Goal: Task Accomplishment & Management: Complete application form

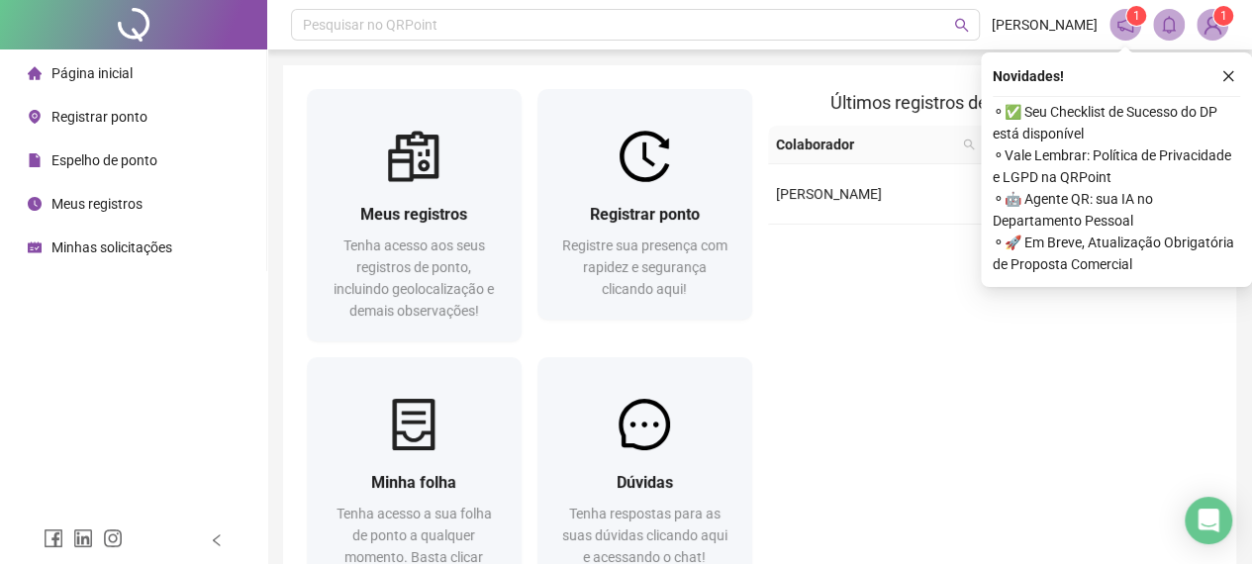
click at [1232, 78] on icon "close" at bounding box center [1228, 76] width 14 height 14
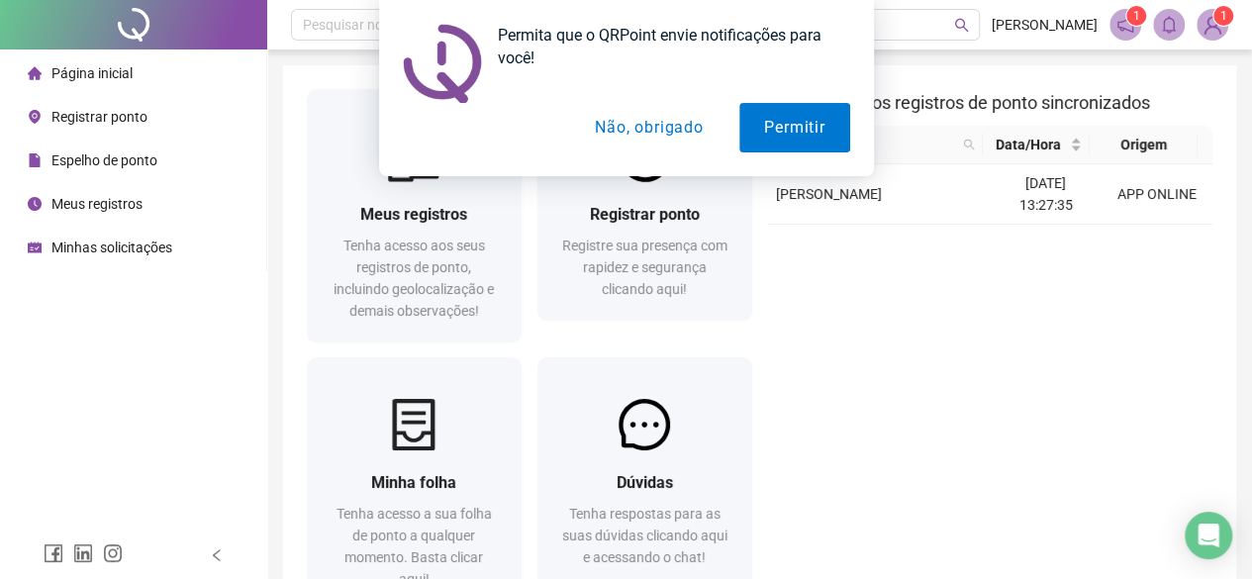
drag, startPoint x: 1164, startPoint y: 309, endPoint x: 1152, endPoint y: 301, distance: 14.3
click at [1161, 304] on div "Últimos registros de ponto sincronizados Colaborador Data/Hora [PERSON_NAME] [D…" at bounding box center [990, 353] width 461 height 529
click at [657, 129] on button "Não, obrigado" at bounding box center [648, 127] width 157 height 49
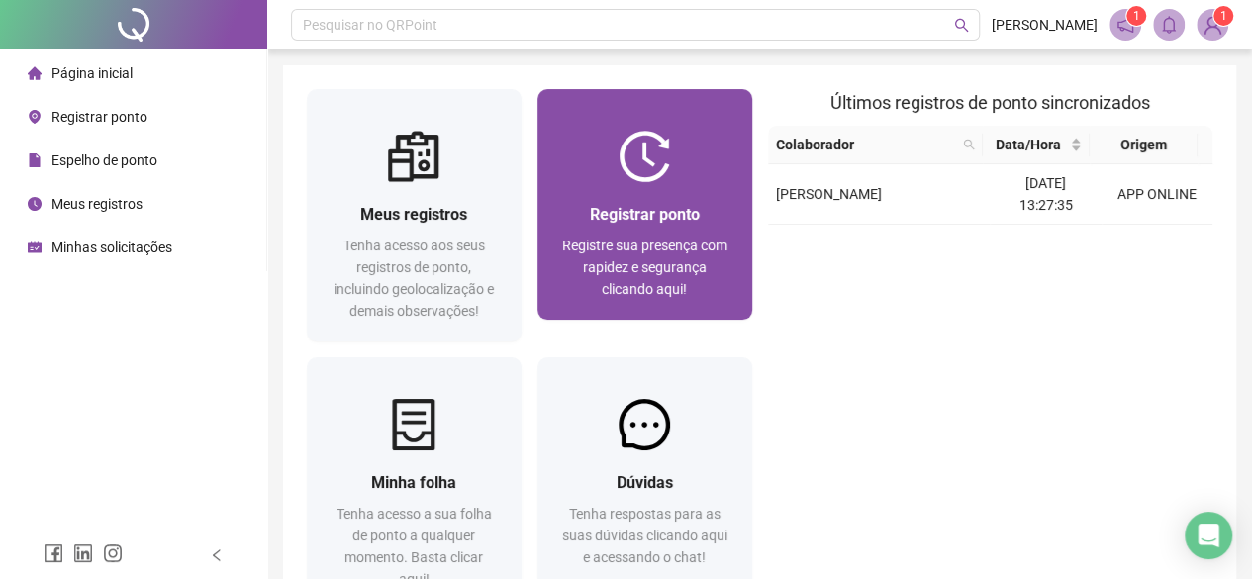
click at [661, 234] on div "Registrar ponto Registre sua presença com rapidez e segurança clicando aqui!" at bounding box center [644, 251] width 167 height 98
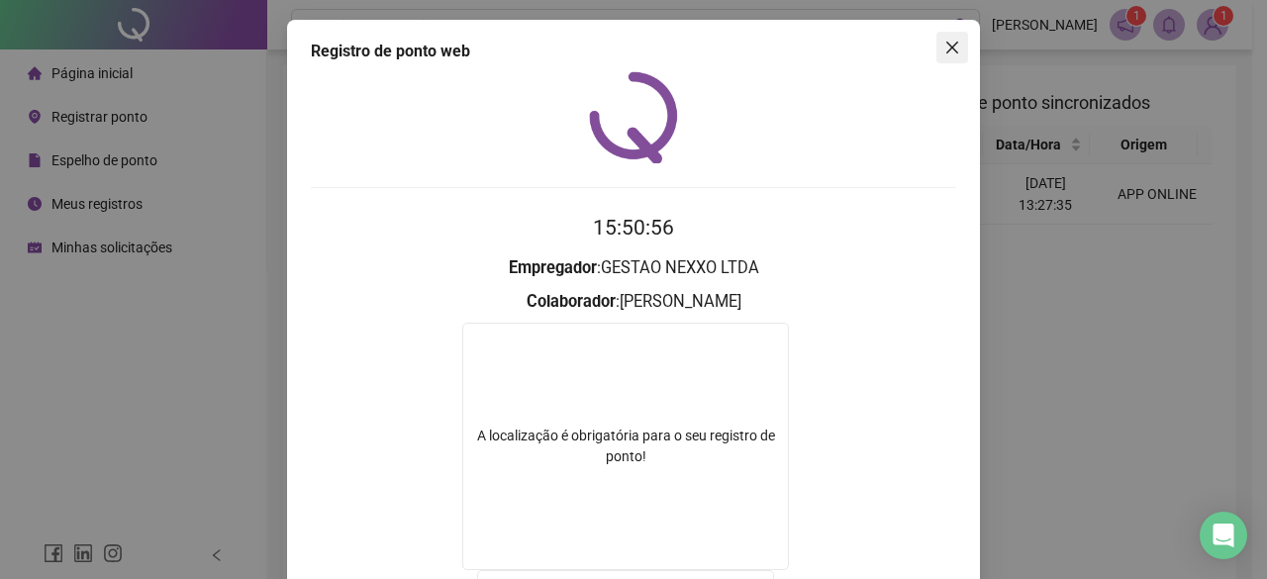
click at [949, 45] on icon "close" at bounding box center [952, 48] width 16 height 16
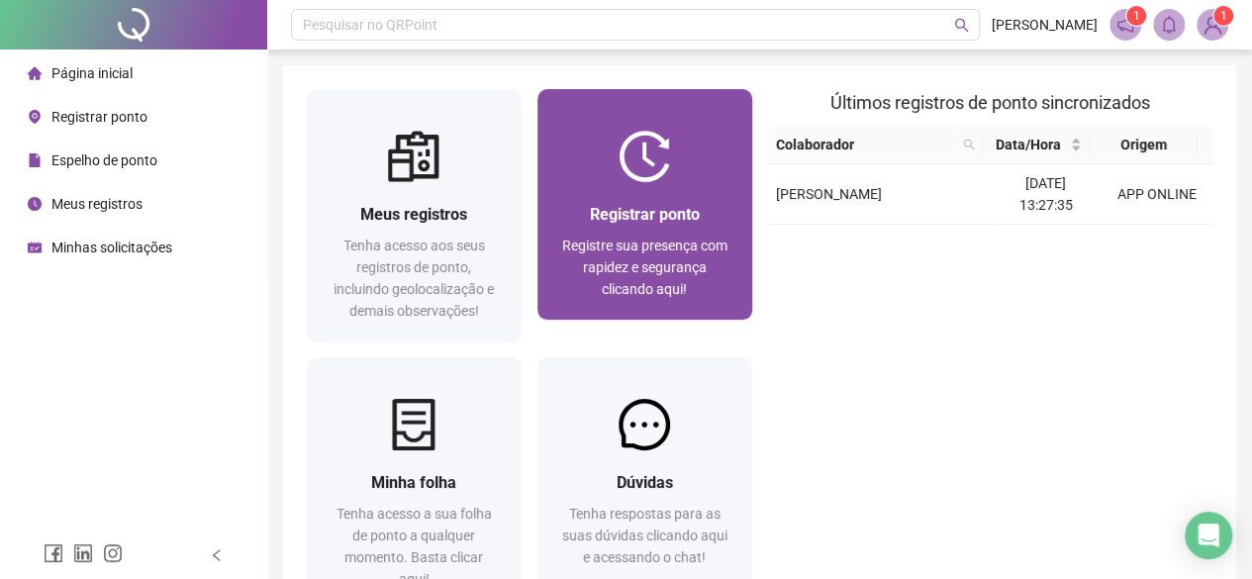
click at [658, 185] on div "Registrar ponto Registre sua presença com rapidez e segurança clicando aqui!" at bounding box center [644, 251] width 215 height 138
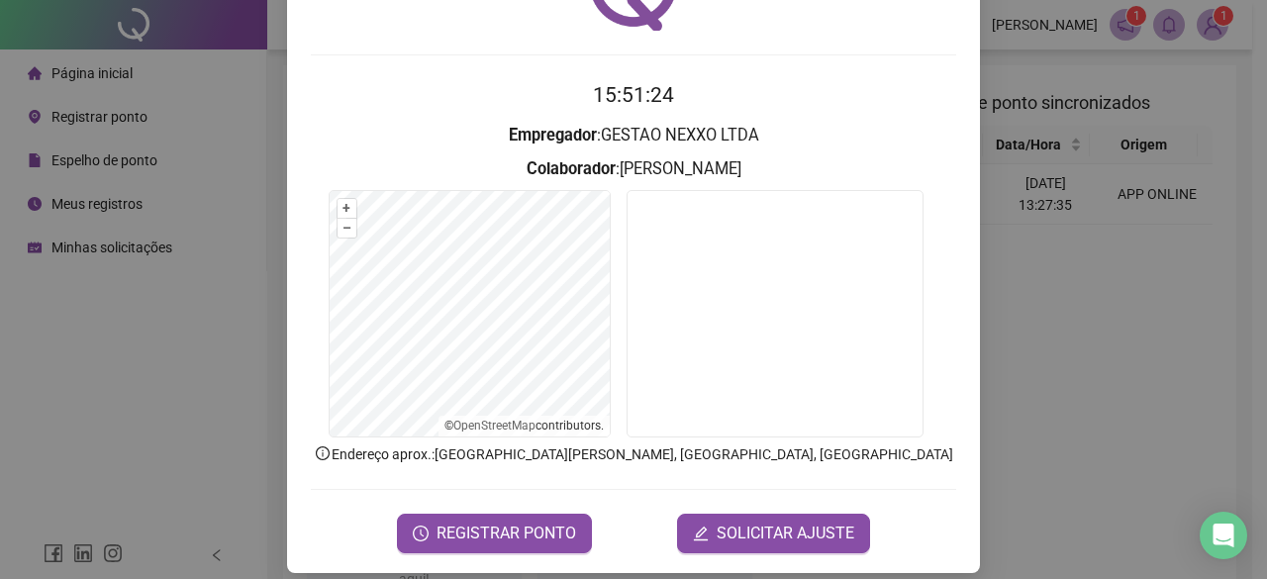
scroll to position [148, 0]
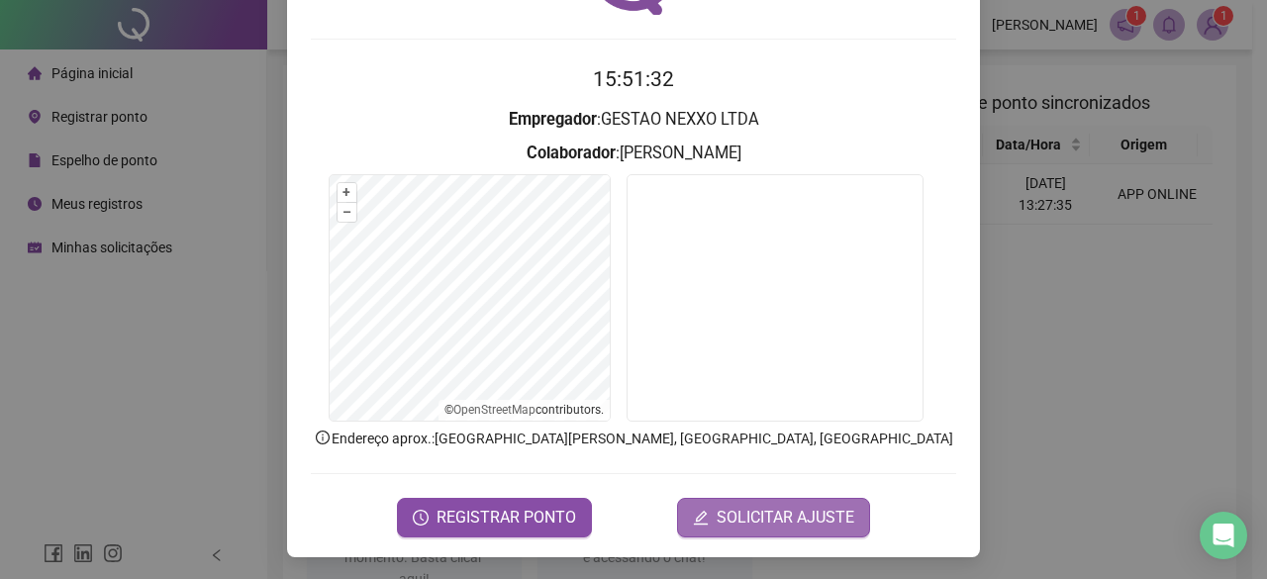
click at [788, 520] on span "SOLICITAR AJUSTE" at bounding box center [786, 518] width 138 height 24
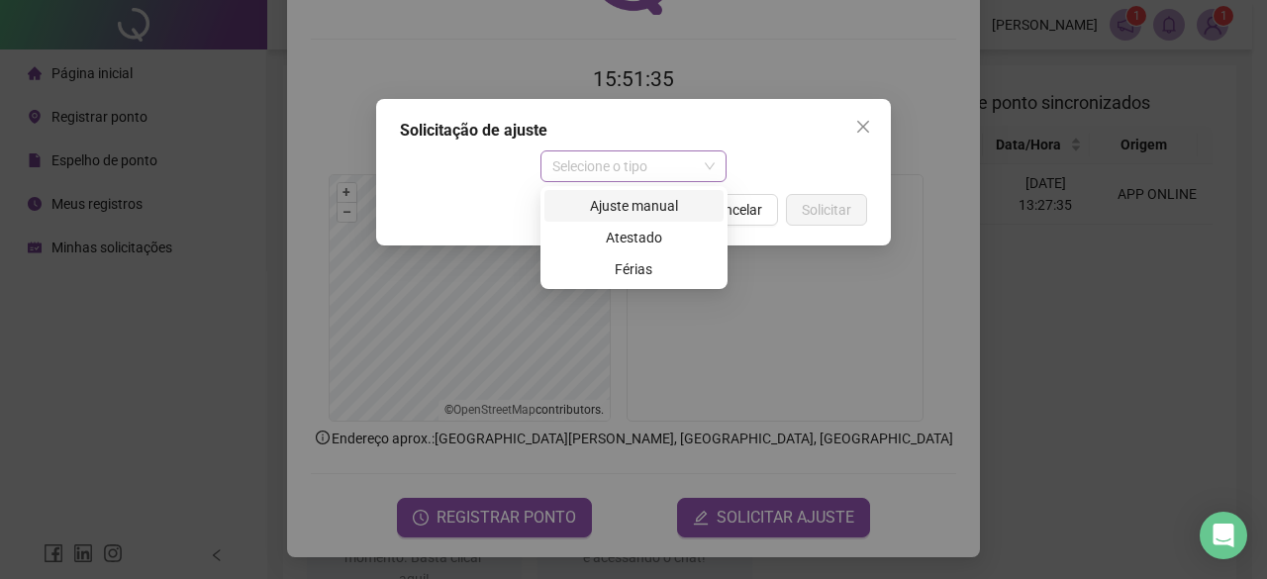
click at [637, 167] on span "Selecione o tipo" at bounding box center [633, 166] width 163 height 30
click at [612, 201] on div "Ajuste manual" at bounding box center [633, 206] width 155 height 22
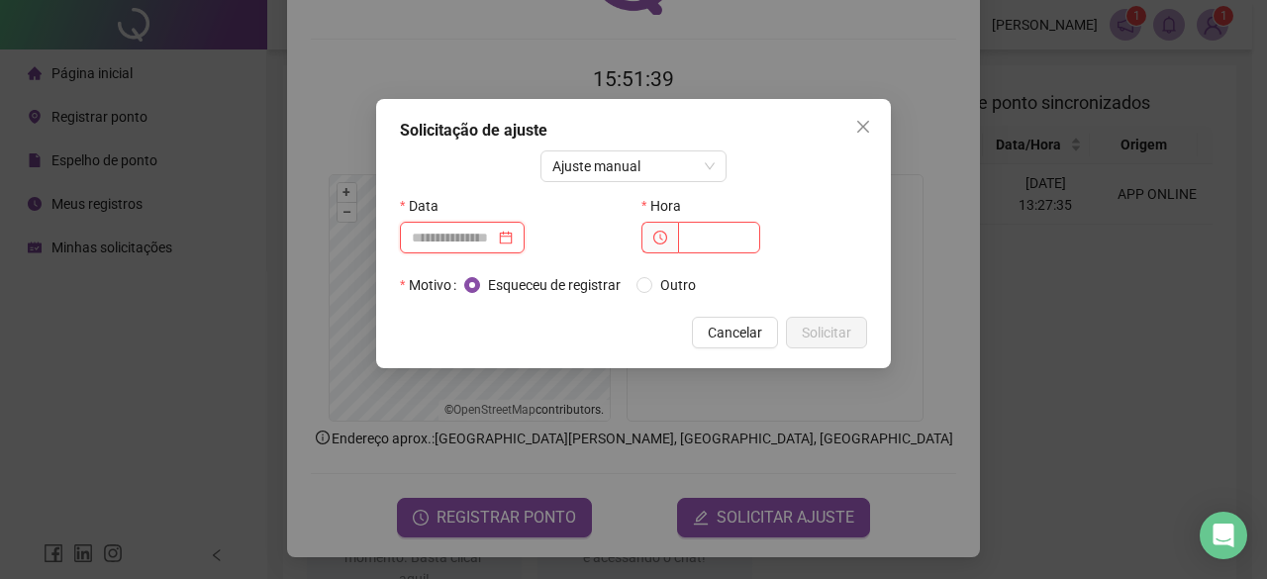
click at [486, 238] on input at bounding box center [453, 238] width 83 height 22
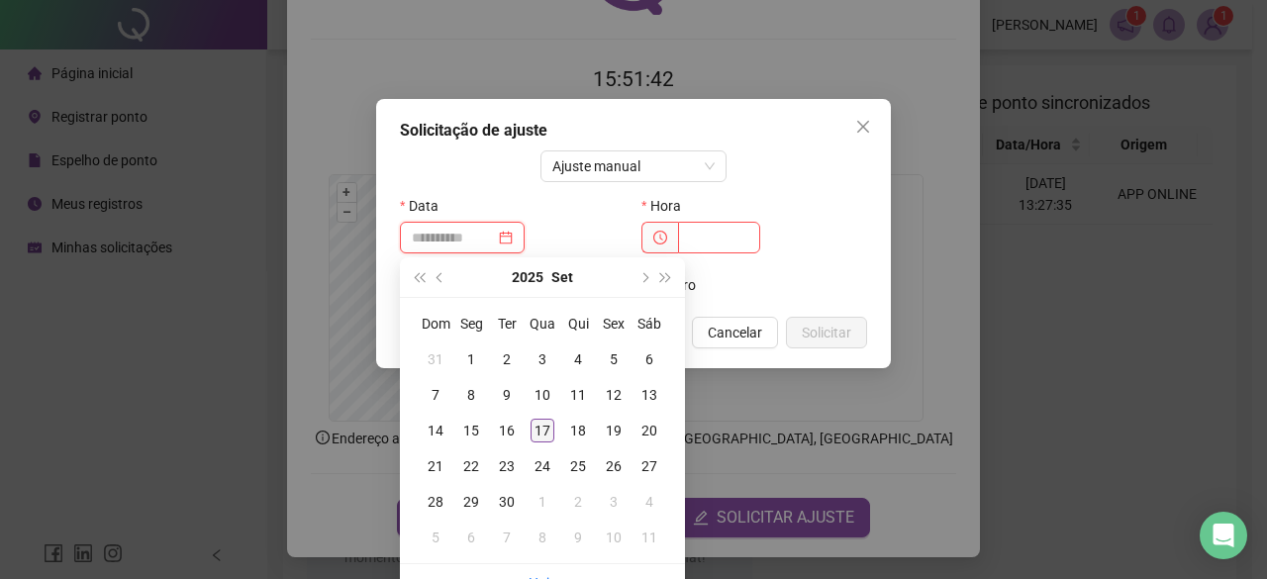
type input "**********"
click at [544, 430] on div "17" at bounding box center [543, 431] width 24 height 24
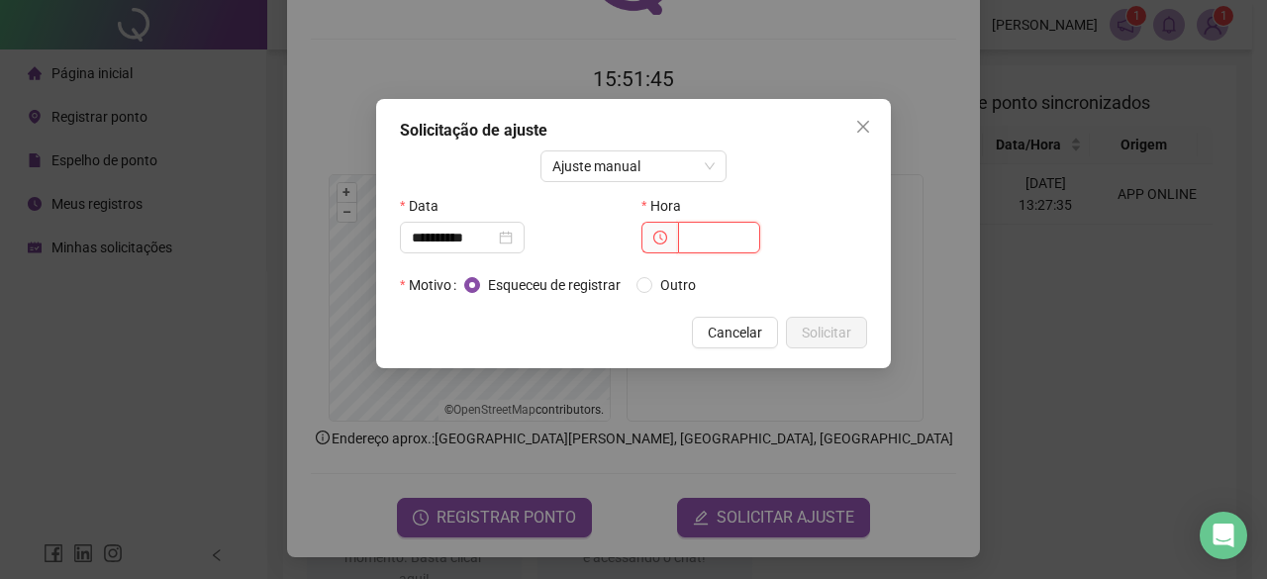
click at [711, 232] on input "text" at bounding box center [719, 238] width 82 height 32
type input "*****"
click at [659, 283] on span "Outro" at bounding box center [677, 285] width 51 height 22
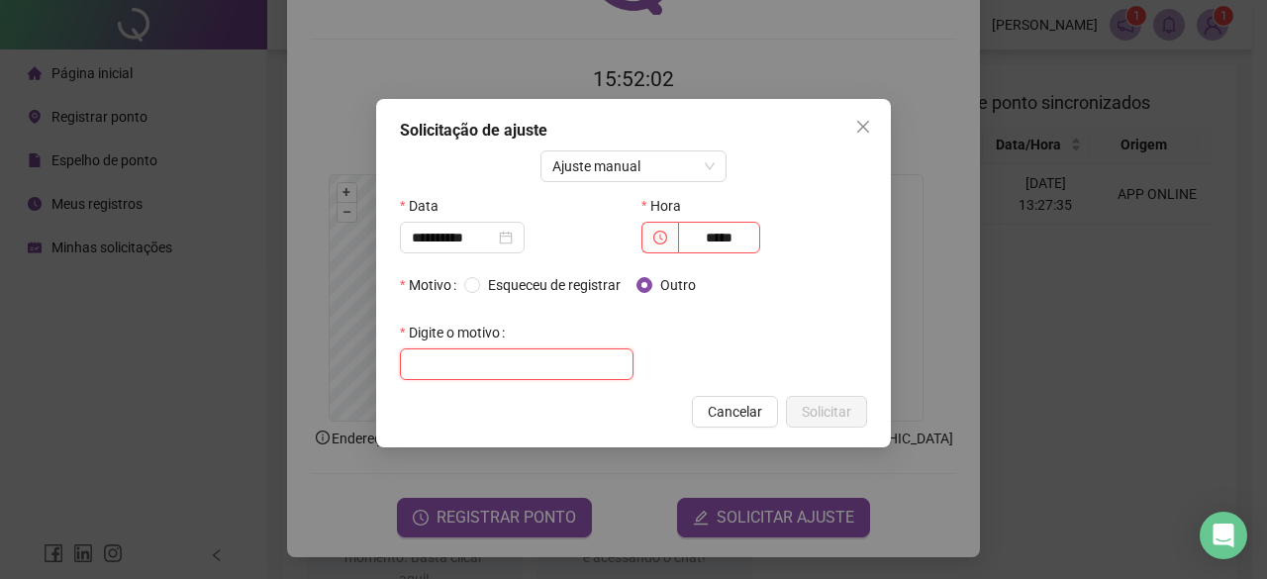
click at [521, 369] on input "text" at bounding box center [517, 364] width 234 height 32
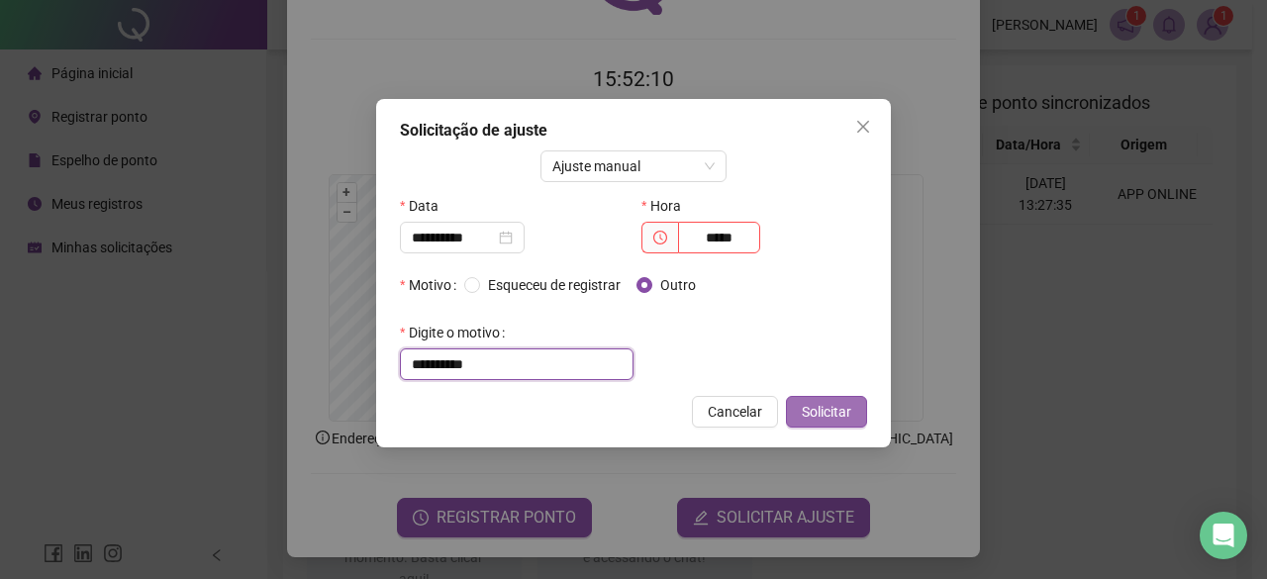
type input "**********"
click at [847, 413] on span "Solicitar" at bounding box center [826, 412] width 49 height 22
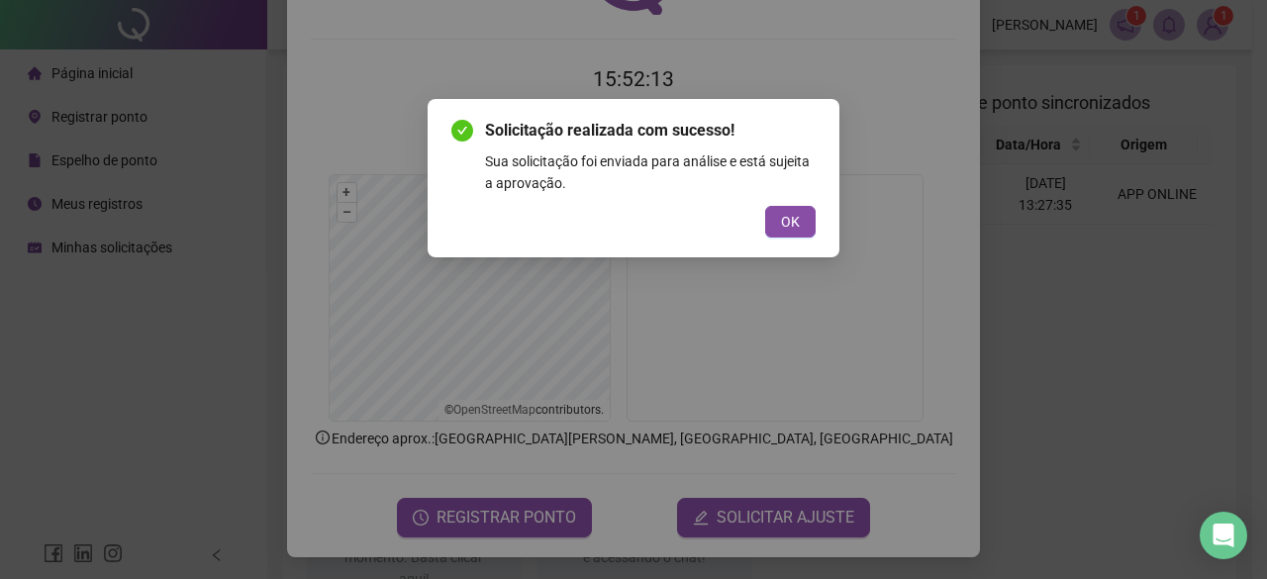
click at [803, 213] on button "OK" at bounding box center [790, 222] width 50 height 32
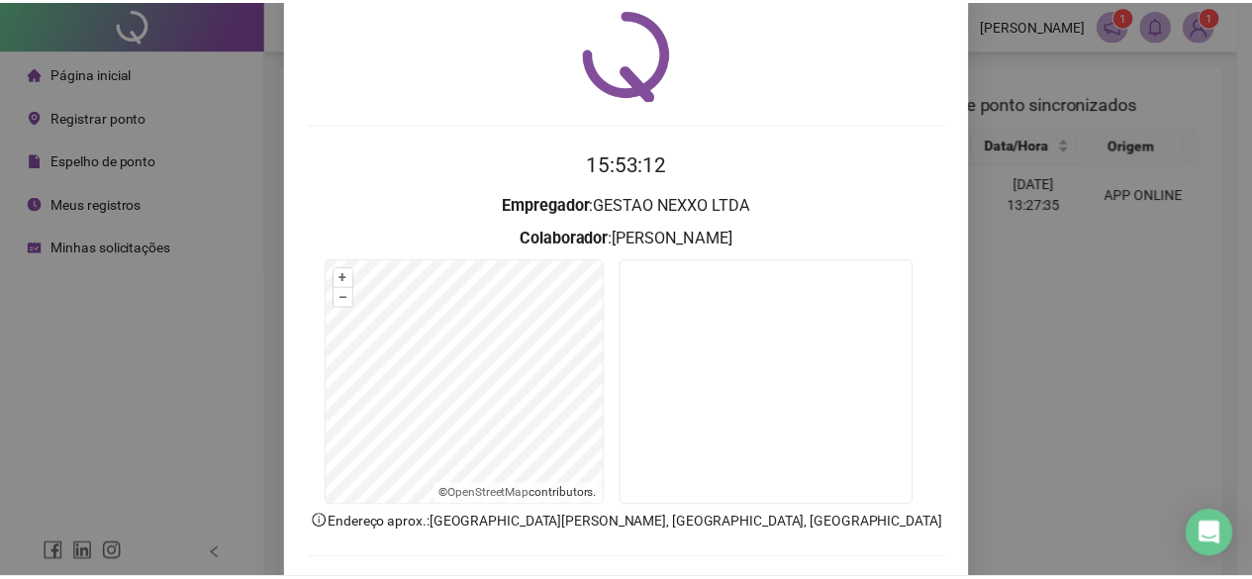
scroll to position [0, 0]
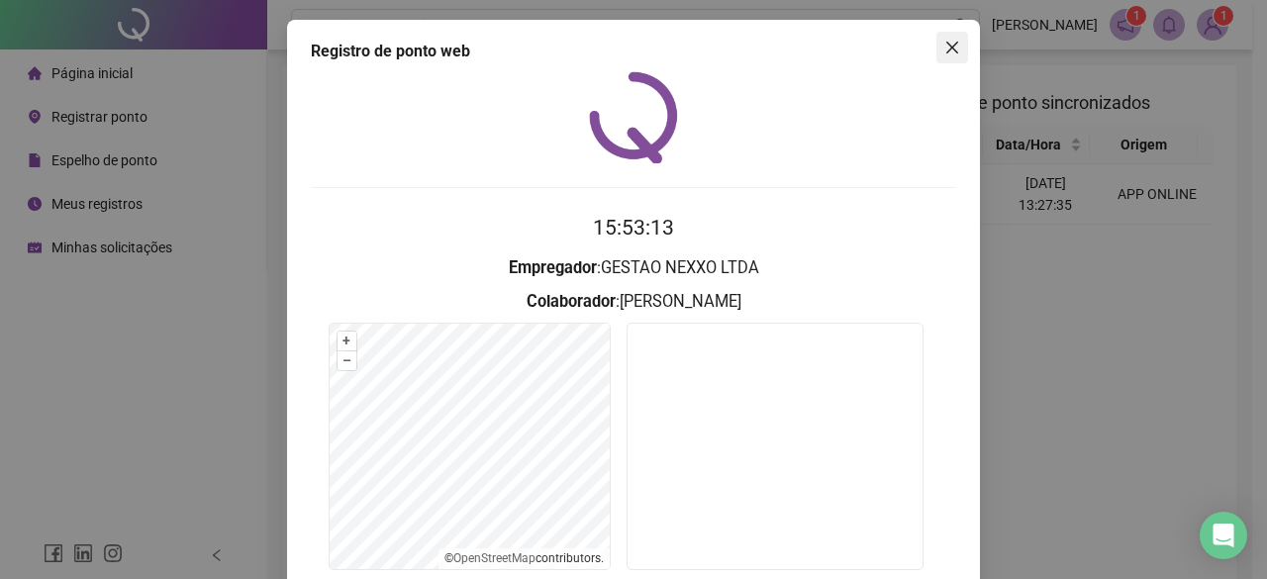
click at [946, 40] on icon "close" at bounding box center [952, 48] width 16 height 16
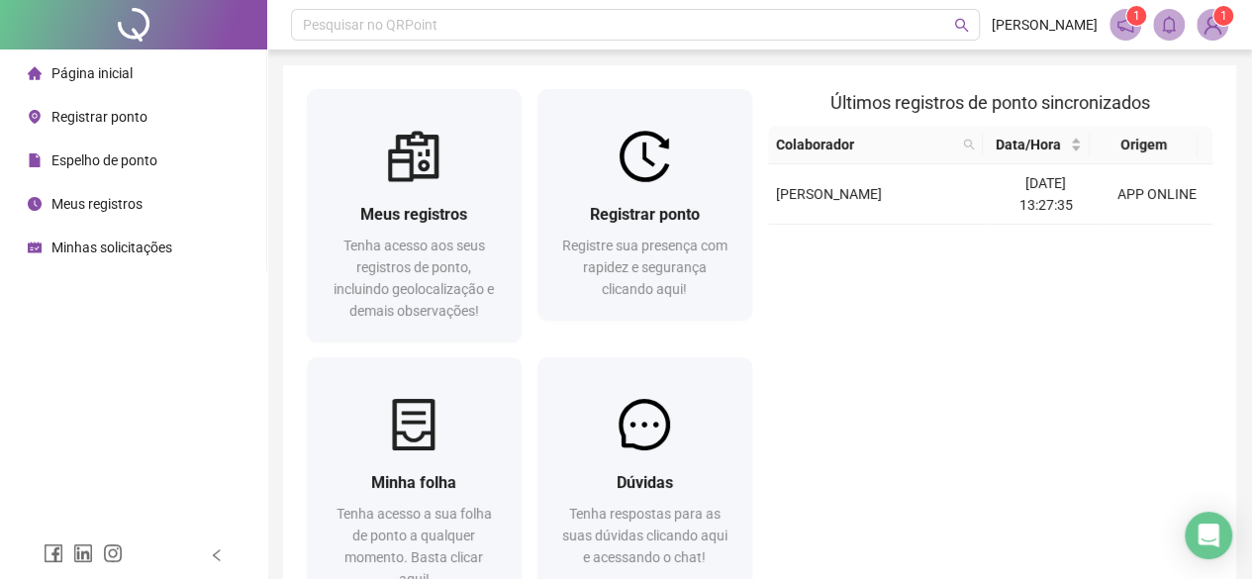
click at [119, 165] on span "Espelho de ponto" at bounding box center [104, 160] width 106 height 16
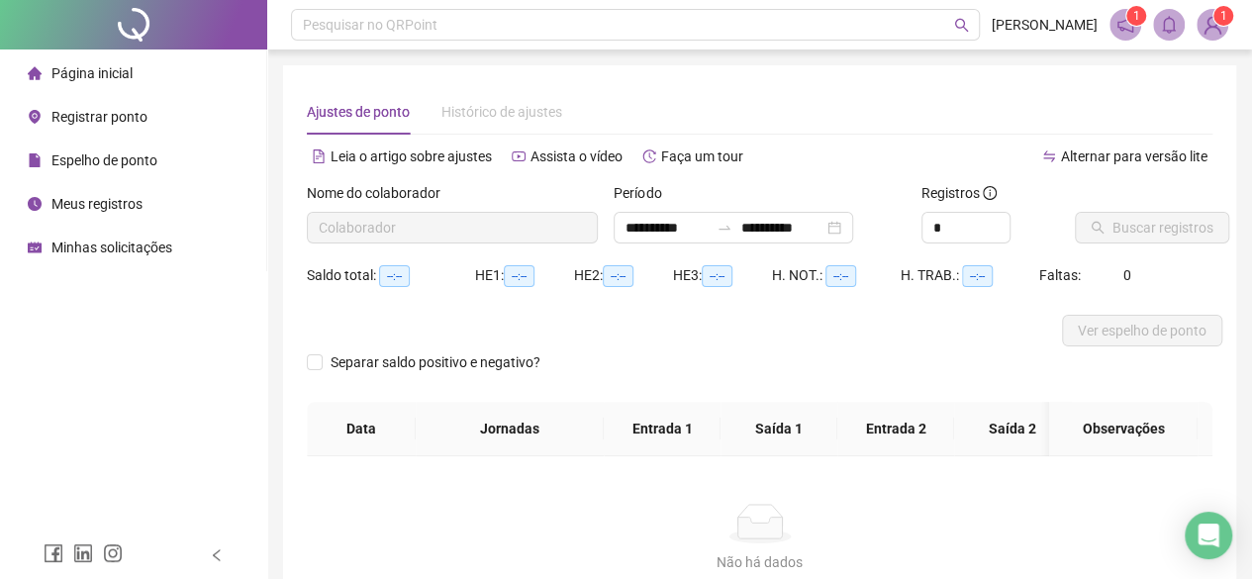
type input "**********"
click at [853, 230] on div "**********" at bounding box center [734, 228] width 240 height 32
click at [966, 146] on div "Alternar para versão lite" at bounding box center [986, 157] width 453 height 32
drag, startPoint x: 978, startPoint y: 225, endPoint x: 884, endPoint y: 232, distance: 94.3
click at [884, 232] on div "**********" at bounding box center [760, 220] width 922 height 77
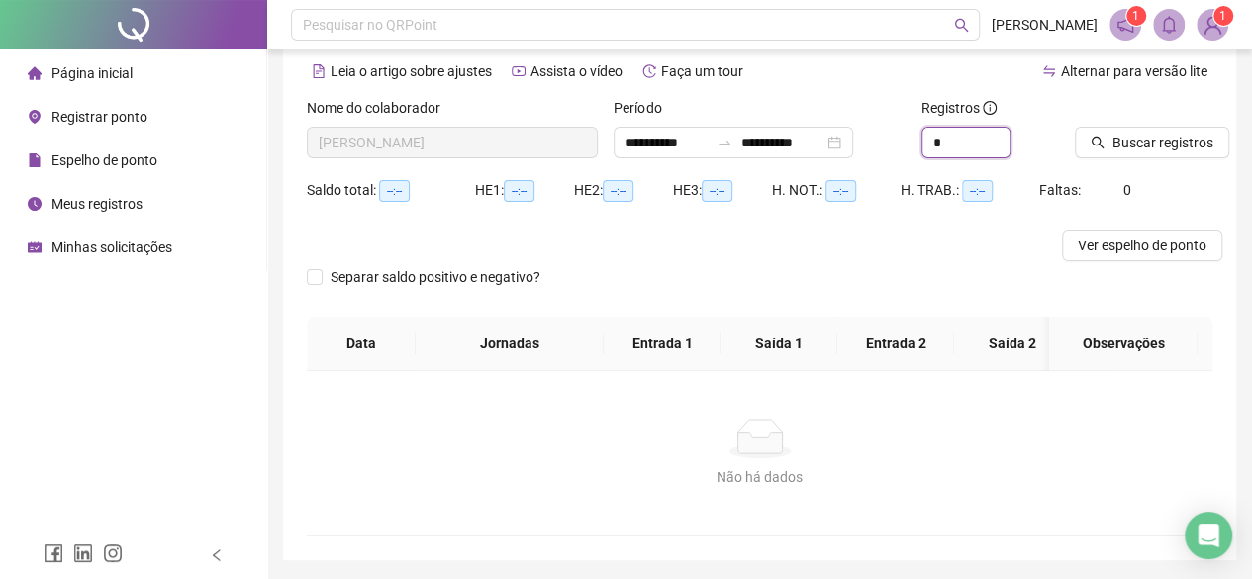
scroll to position [94, 0]
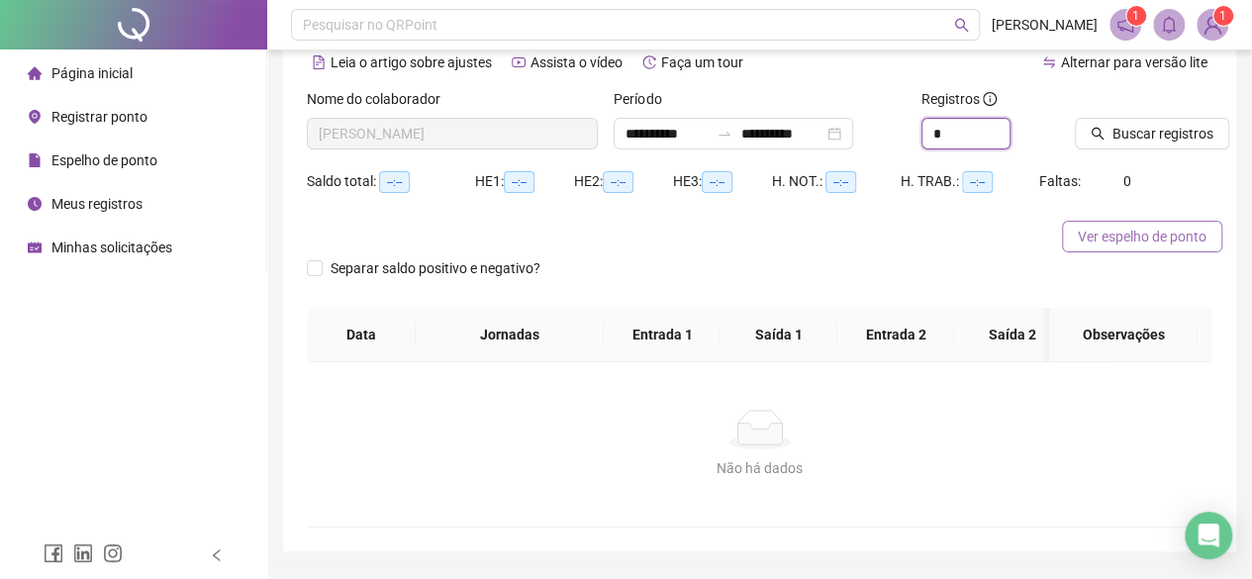
type input "*"
click at [1177, 235] on span "Ver espelho de ponto" at bounding box center [1142, 237] width 129 height 22
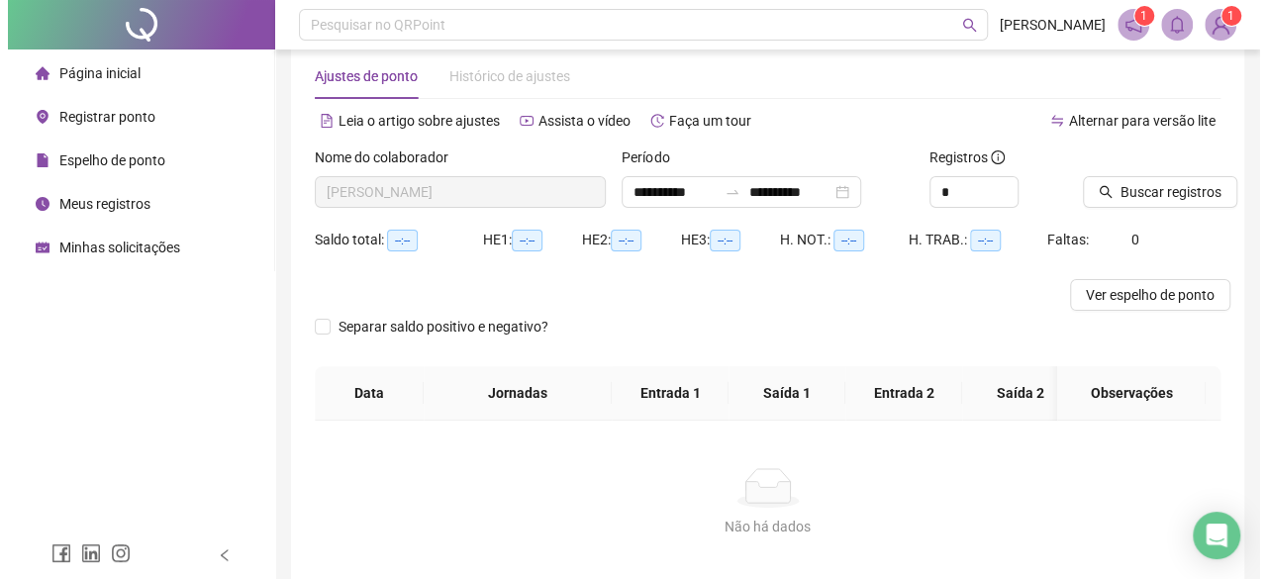
scroll to position [0, 0]
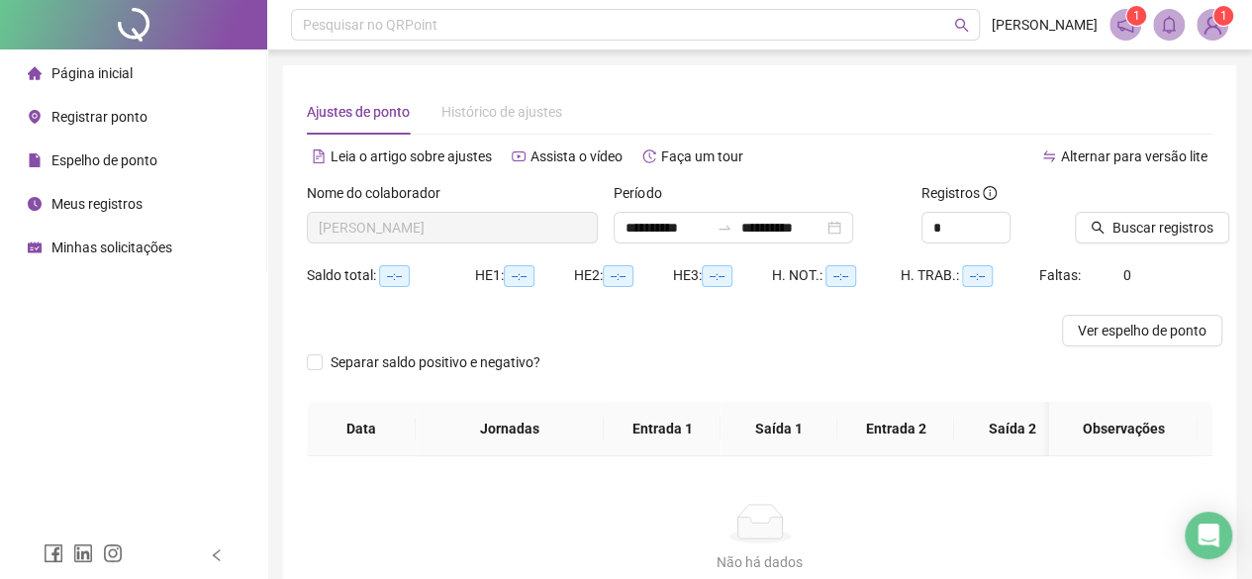
click at [66, 246] on span "Minhas solicitações" at bounding box center [111, 248] width 121 height 16
